Goal: Information Seeking & Learning: Find contact information

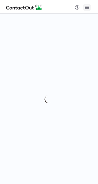
click at [88, 6] on span at bounding box center [86, 7] width 5 height 5
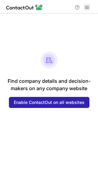
click at [88, 5] on span at bounding box center [86, 7] width 5 height 5
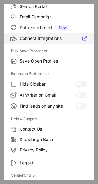
scroll to position [43, 0]
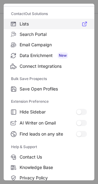
click at [40, 23] on span "Lists" at bounding box center [53, 24] width 67 height 6
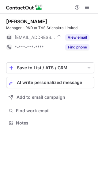
scroll to position [118, 98]
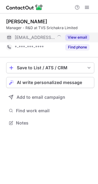
click at [79, 36] on button "View email" at bounding box center [77, 37] width 24 height 6
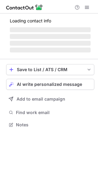
scroll to position [118, 98]
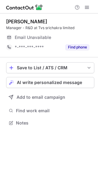
scroll to position [118, 98]
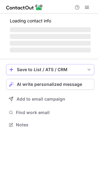
scroll to position [124, 98]
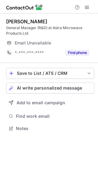
scroll to position [124, 98]
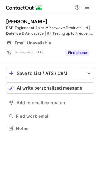
scroll to position [124, 98]
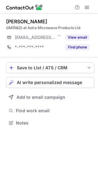
scroll to position [118, 98]
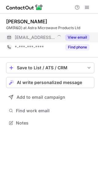
click at [71, 37] on button "View email" at bounding box center [77, 37] width 24 height 6
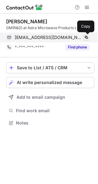
click at [86, 36] on span at bounding box center [86, 37] width 5 height 5
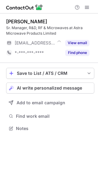
scroll to position [124, 98]
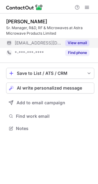
click at [77, 41] on button "View email" at bounding box center [77, 43] width 24 height 6
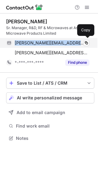
drag, startPoint x: 15, startPoint y: 43, endPoint x: 77, endPoint y: 43, distance: 61.5
click at [77, 43] on div "krishnaveni@astramwp.com Verified" at bounding box center [52, 43] width 75 height 6
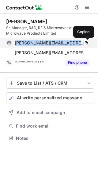
copy span "krishnaveni@astramwp.com"
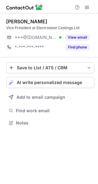
scroll to position [118, 98]
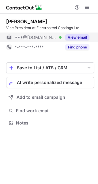
click at [78, 39] on button "View email" at bounding box center [77, 37] width 24 height 6
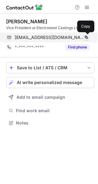
click at [87, 37] on span at bounding box center [86, 37] width 5 height 5
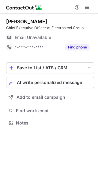
scroll to position [118, 98]
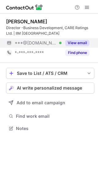
scroll to position [124, 98]
click at [79, 41] on button "View email" at bounding box center [77, 43] width 24 height 6
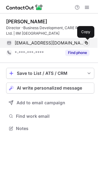
click at [87, 41] on span at bounding box center [86, 42] width 5 height 5
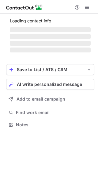
scroll to position [118, 98]
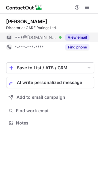
click at [80, 38] on button "View email" at bounding box center [77, 37] width 24 height 6
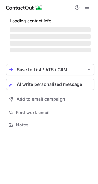
scroll to position [118, 98]
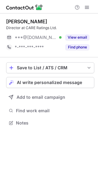
click at [84, 36] on button "View email" at bounding box center [77, 37] width 24 height 6
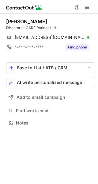
scroll to position [118, 98]
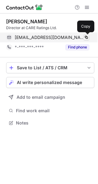
click at [86, 37] on span at bounding box center [86, 37] width 5 height 5
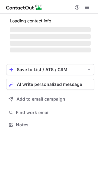
scroll to position [134, 98]
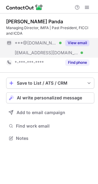
click at [80, 40] on button "View email" at bounding box center [77, 43] width 24 height 6
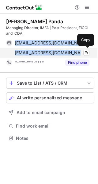
drag, startPoint x: 15, startPoint y: 43, endPoint x: 55, endPoint y: 54, distance: 41.3
click at [55, 54] on div "spimfa@gmail.com Verified Copy spanda@imfa.in Verified Copy" at bounding box center [47, 48] width 83 height 20
copy div "spimfa@gmail.com Verified Copy spanda@imfa.in"
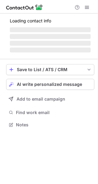
scroll to position [118, 98]
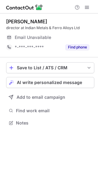
scroll to position [118, 98]
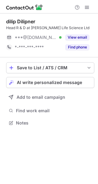
scroll to position [118, 98]
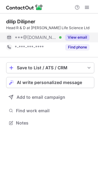
click at [78, 35] on button "View email" at bounding box center [77, 37] width 24 height 6
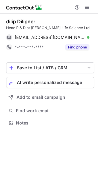
click at [92, 38] on div "[EMAIL_ADDRESS][DOMAIN_NAME] Verified Copy" at bounding box center [50, 37] width 88 height 10
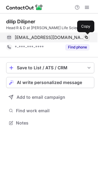
click at [88, 38] on span at bounding box center [86, 37] width 5 height 5
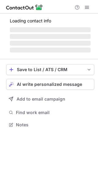
scroll to position [124, 98]
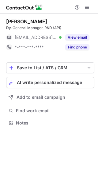
click at [86, 36] on button "View email" at bounding box center [77, 37] width 24 height 6
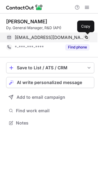
click at [86, 38] on span at bounding box center [86, 37] width 5 height 5
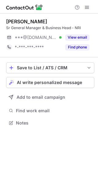
scroll to position [118, 98]
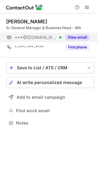
click at [82, 34] on button "View email" at bounding box center [77, 37] width 24 height 6
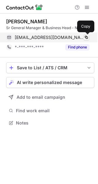
click at [86, 36] on span at bounding box center [86, 37] width 5 height 5
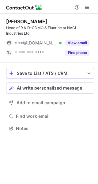
scroll to position [124, 98]
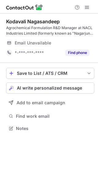
scroll to position [124, 98]
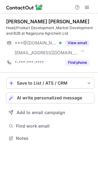
scroll to position [134, 98]
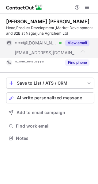
click at [85, 40] on button "View email" at bounding box center [77, 43] width 24 height 6
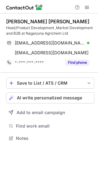
scroll to position [134, 98]
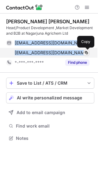
drag, startPoint x: 15, startPoint y: 43, endPoint x: 84, endPoint y: 55, distance: 70.2
click at [84, 55] on div "[EMAIL_ADDRESS][DOMAIN_NAME] Verified Copy [EMAIL_ADDRESS][DOMAIN_NAME] Copy" at bounding box center [47, 48] width 83 height 20
copy div "[EMAIL_ADDRESS][DOMAIN_NAME] Verified Copy [EMAIL_ADDRESS][DOMAIN_NAME]"
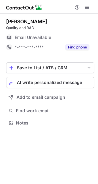
scroll to position [118, 98]
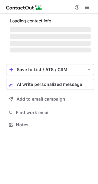
scroll to position [118, 98]
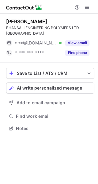
scroll to position [124, 98]
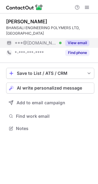
click at [71, 41] on button "View email" at bounding box center [77, 43] width 24 height 6
click at [82, 40] on button "View email" at bounding box center [77, 43] width 24 height 6
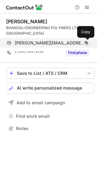
click at [84, 41] on span at bounding box center [86, 42] width 5 height 5
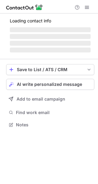
scroll to position [124, 98]
